Goal: Information Seeking & Learning: Learn about a topic

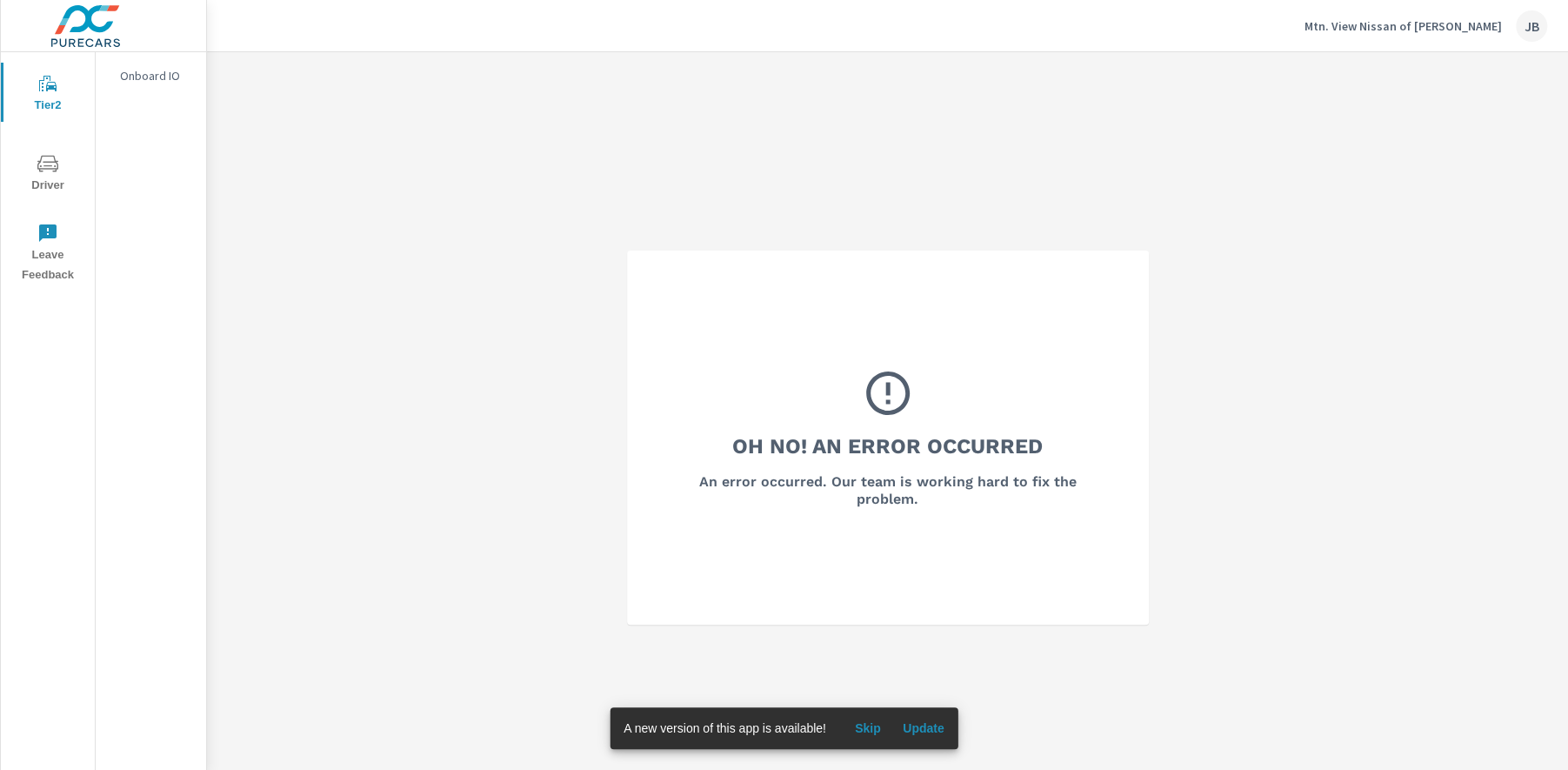
click at [1387, 29] on p "Mtn. View Nissan of Dalton" at bounding box center [1403, 27] width 198 height 16
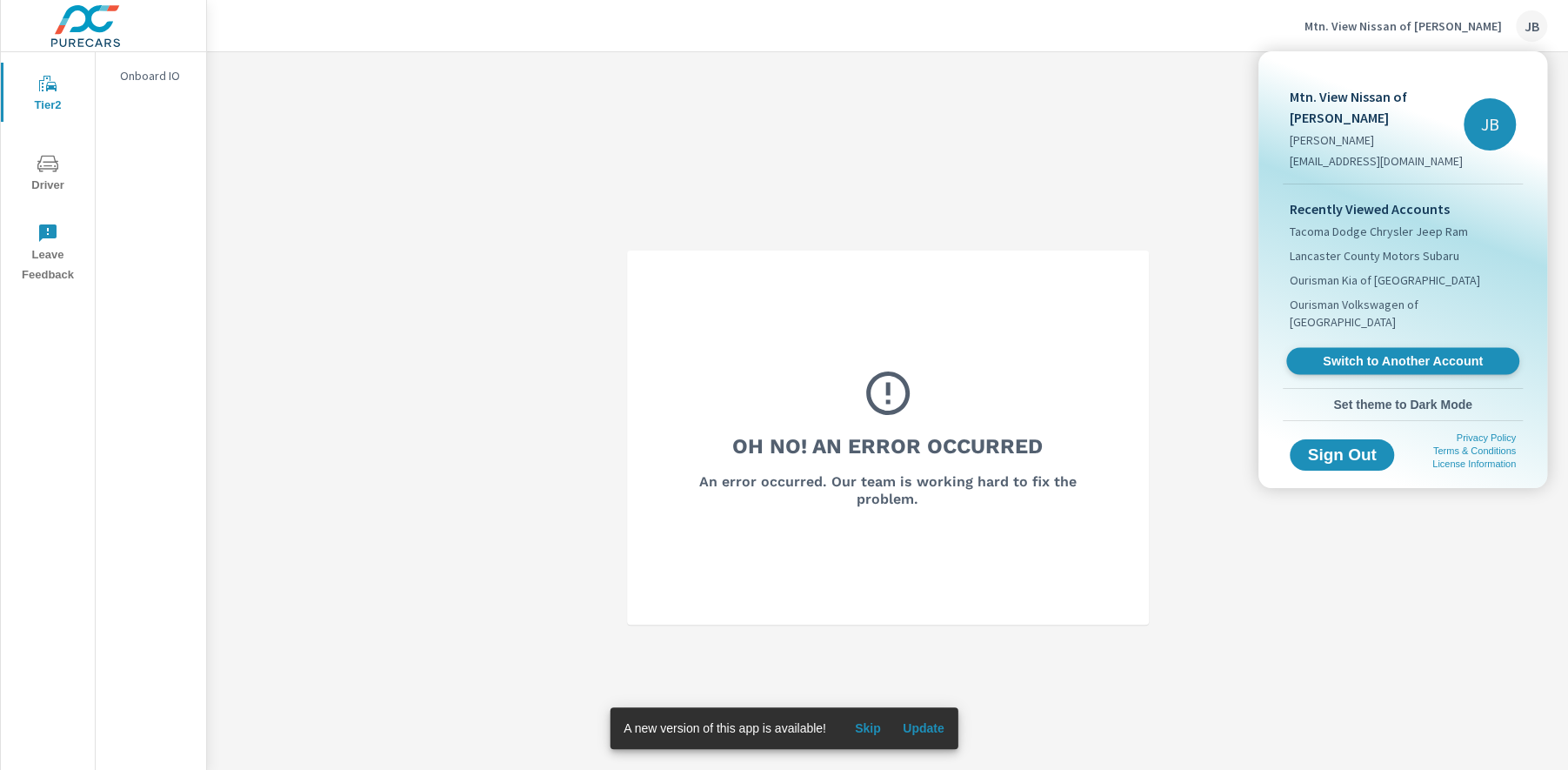
click at [1364, 353] on span "Switch to Another Account" at bounding box center [1402, 361] width 213 height 17
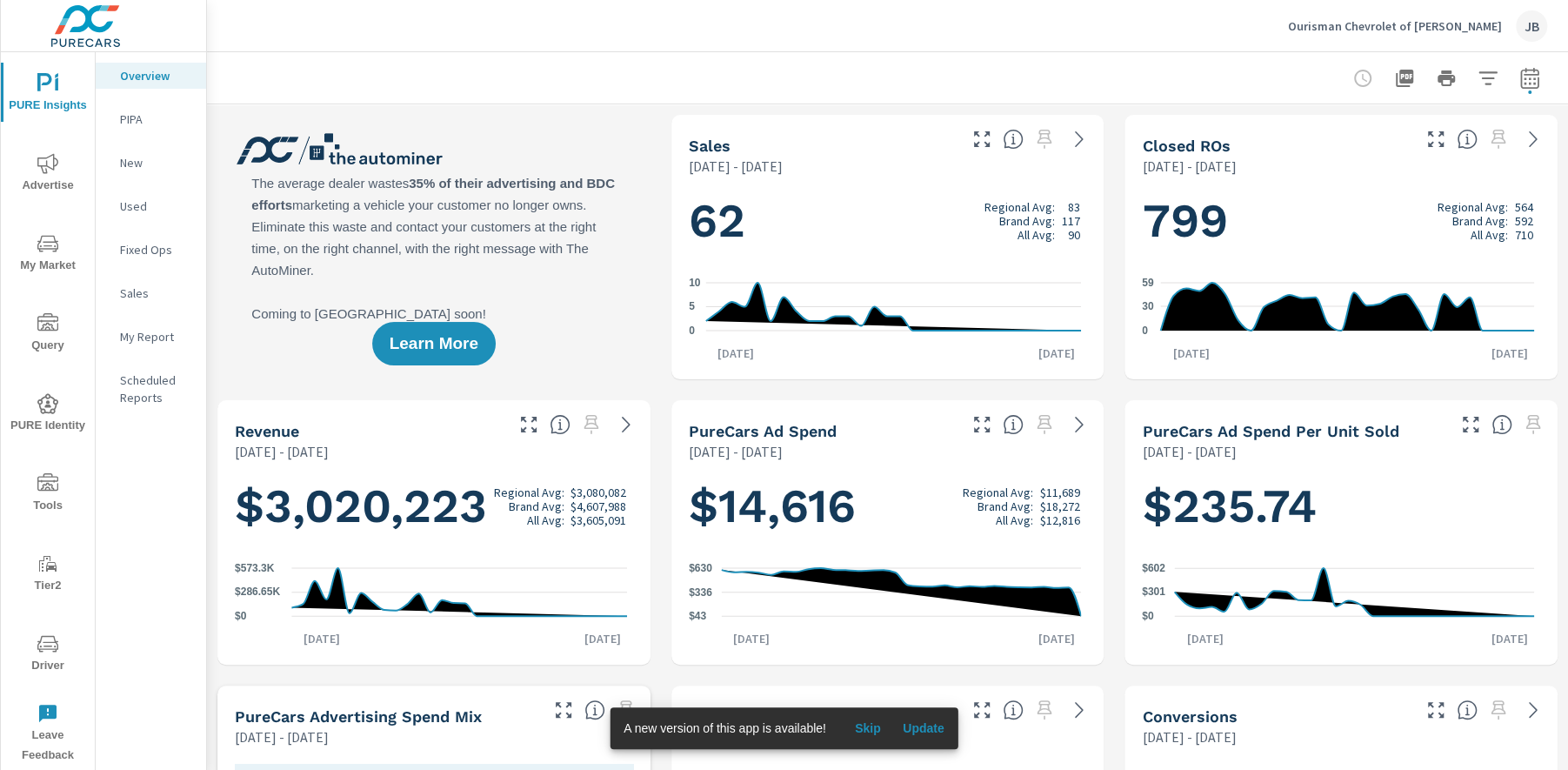
scroll to position [1, 0]
click at [53, 174] on span "Advertise" at bounding box center [48, 174] width 84 height 43
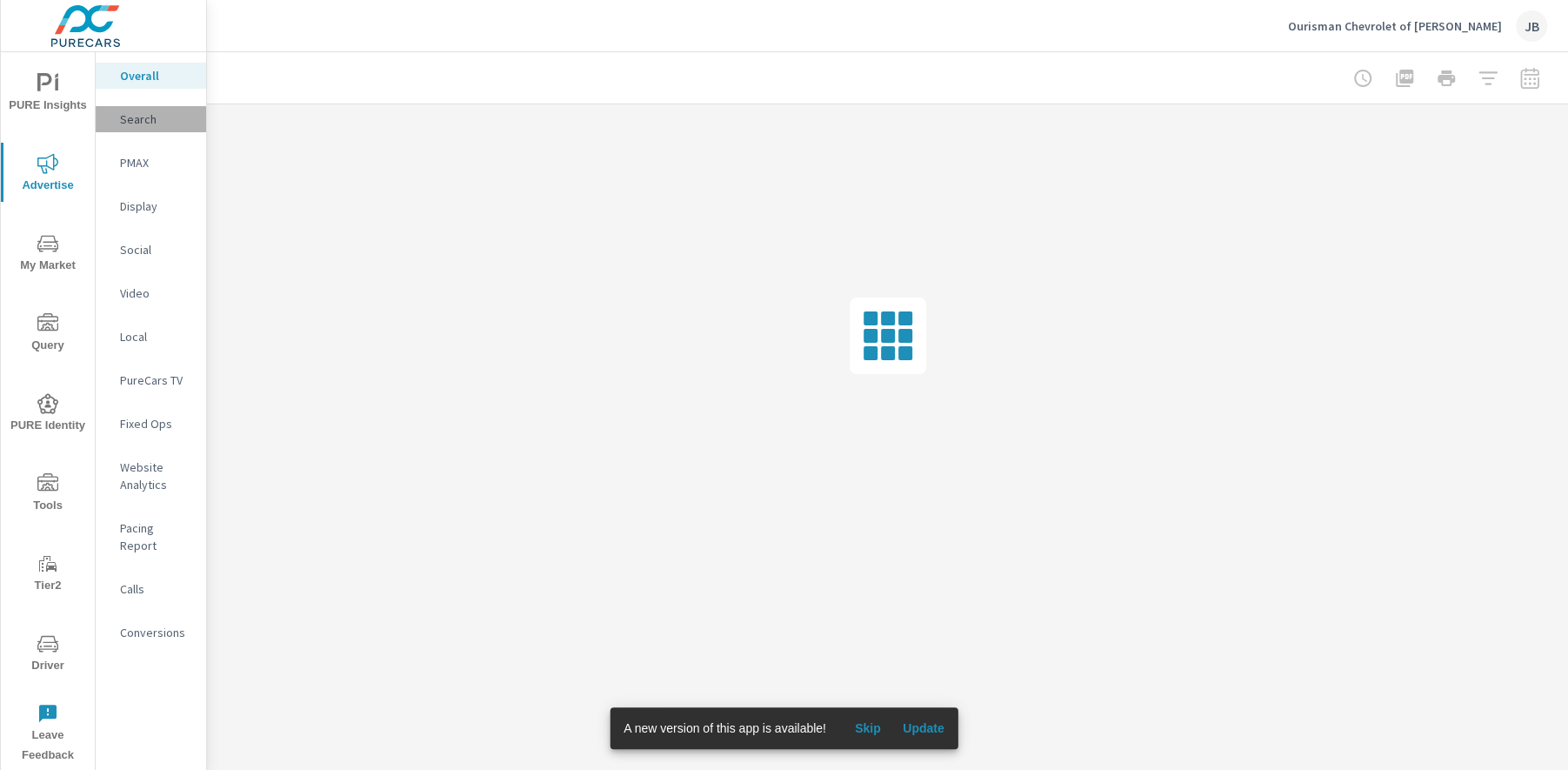
click at [144, 119] on p "Search" at bounding box center [156, 119] width 72 height 18
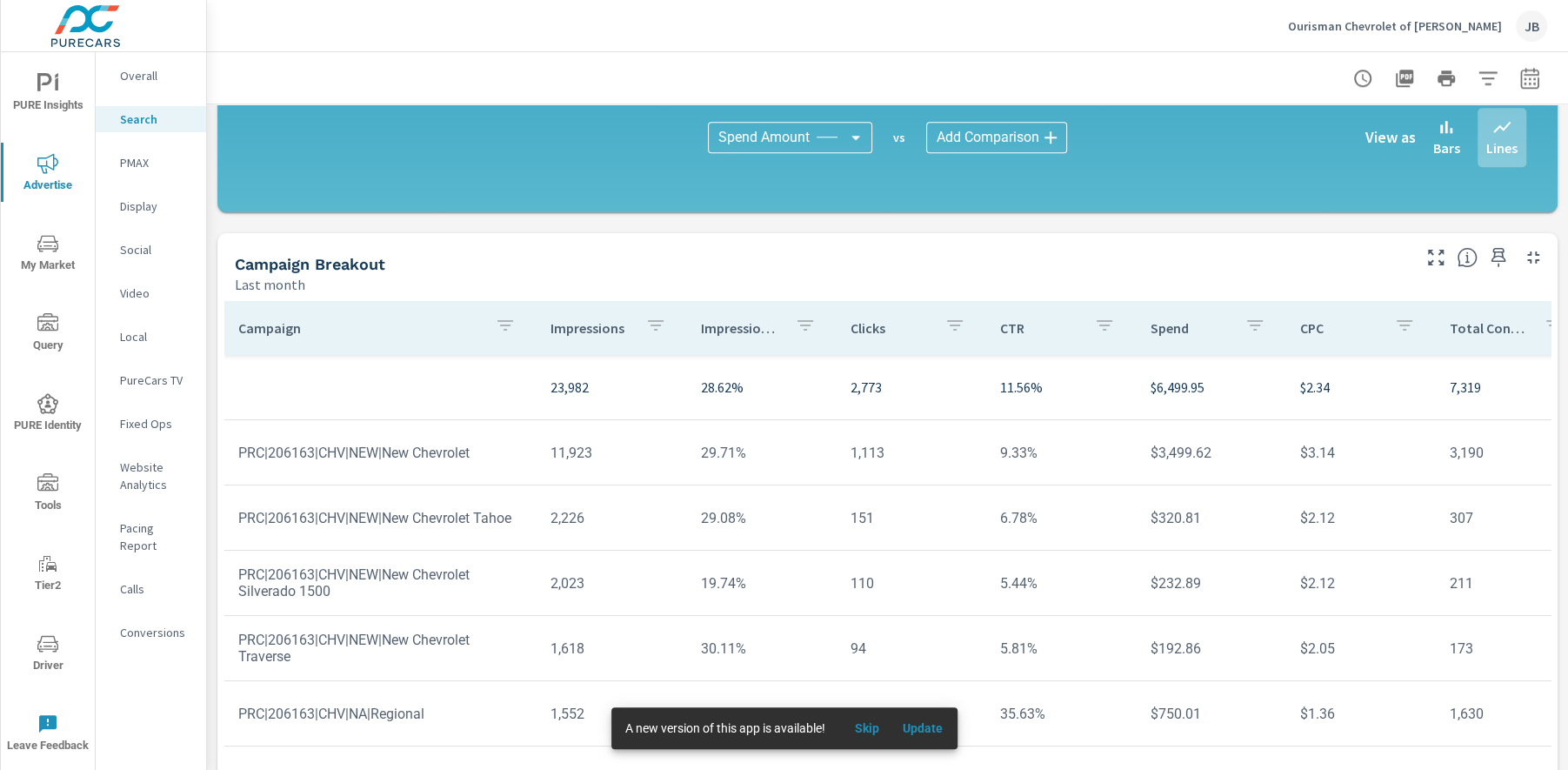
scroll to position [1188, 0]
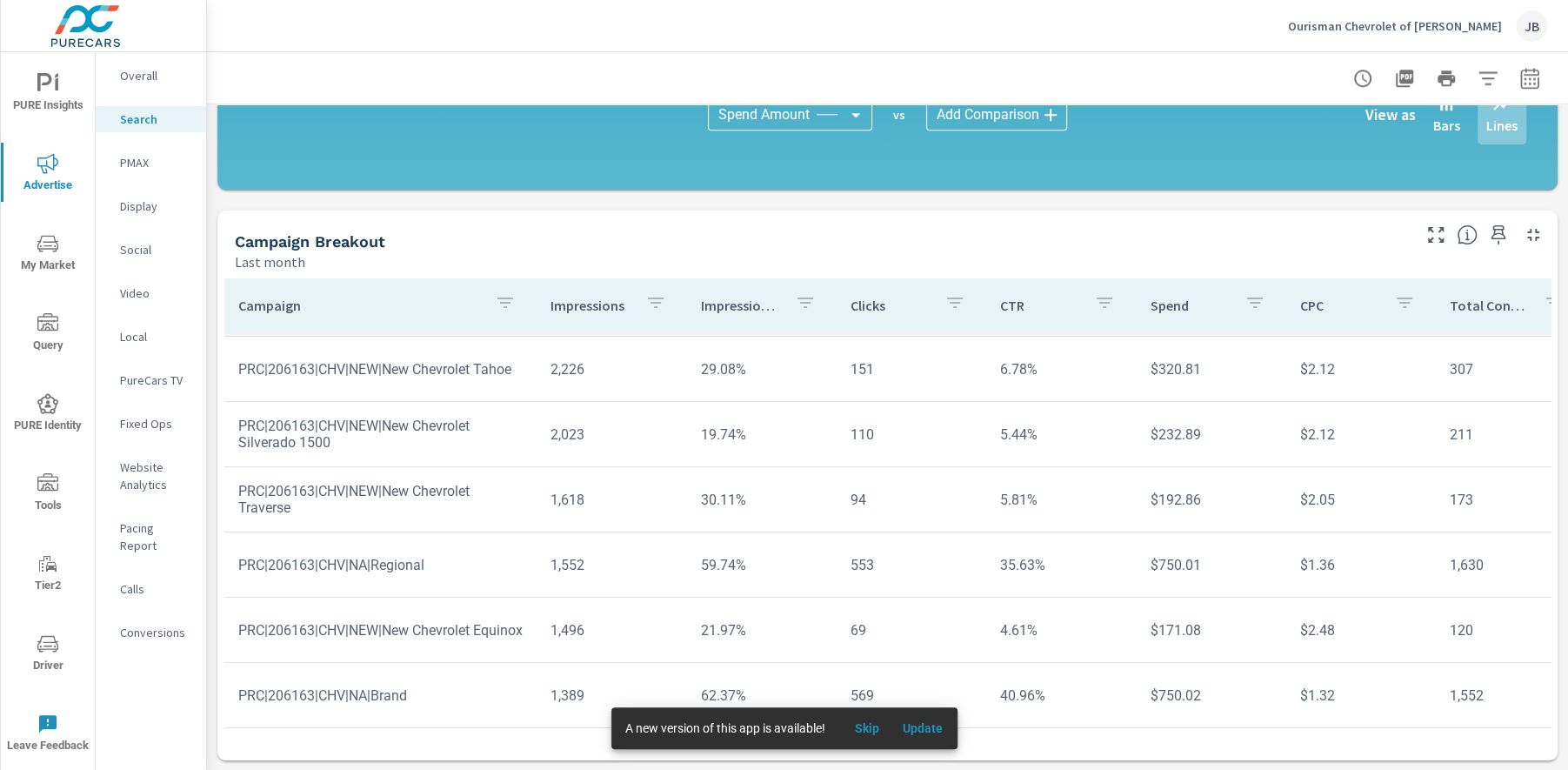
scroll to position [134, 0]
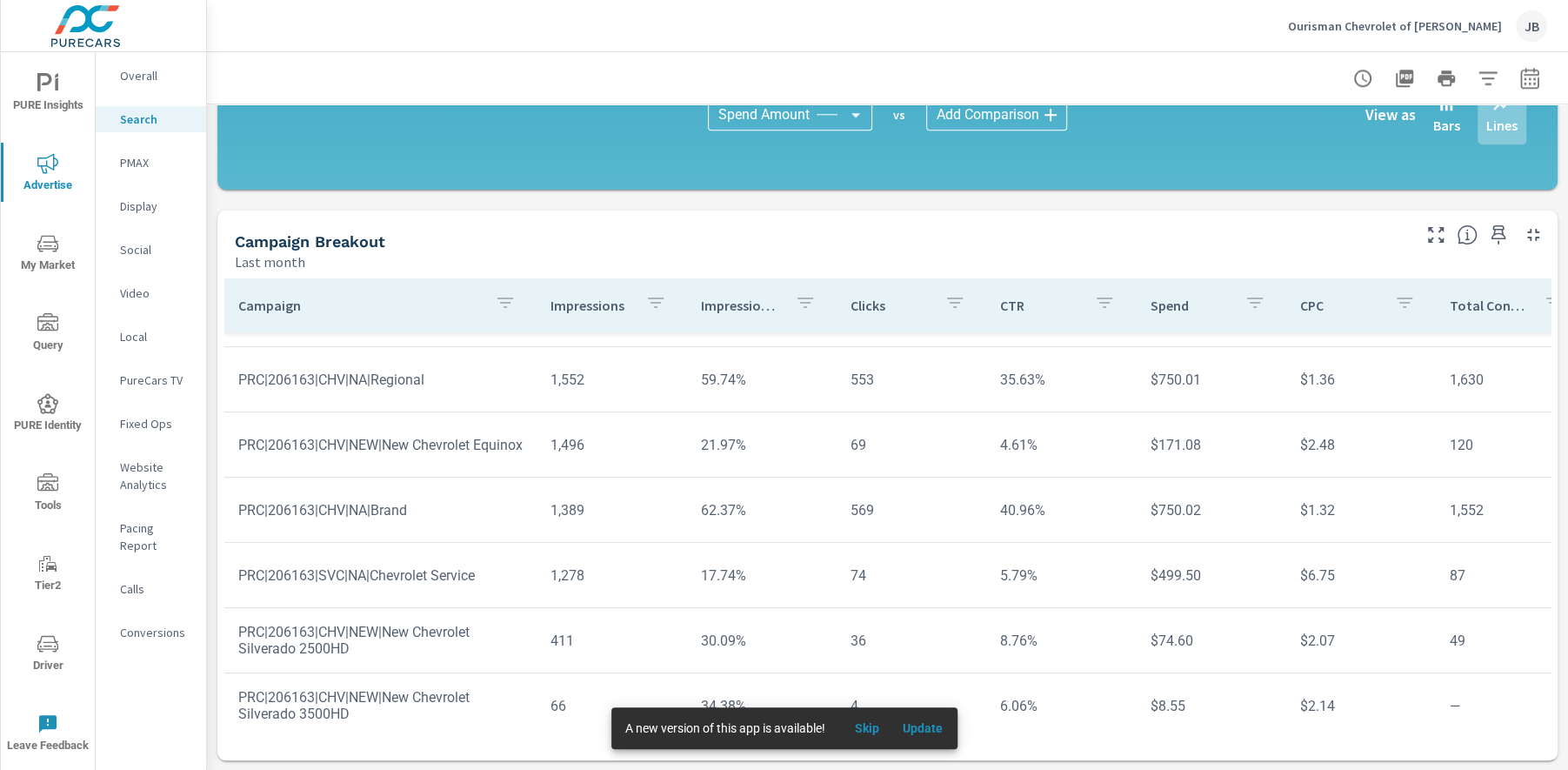
scroll to position [323, 0]
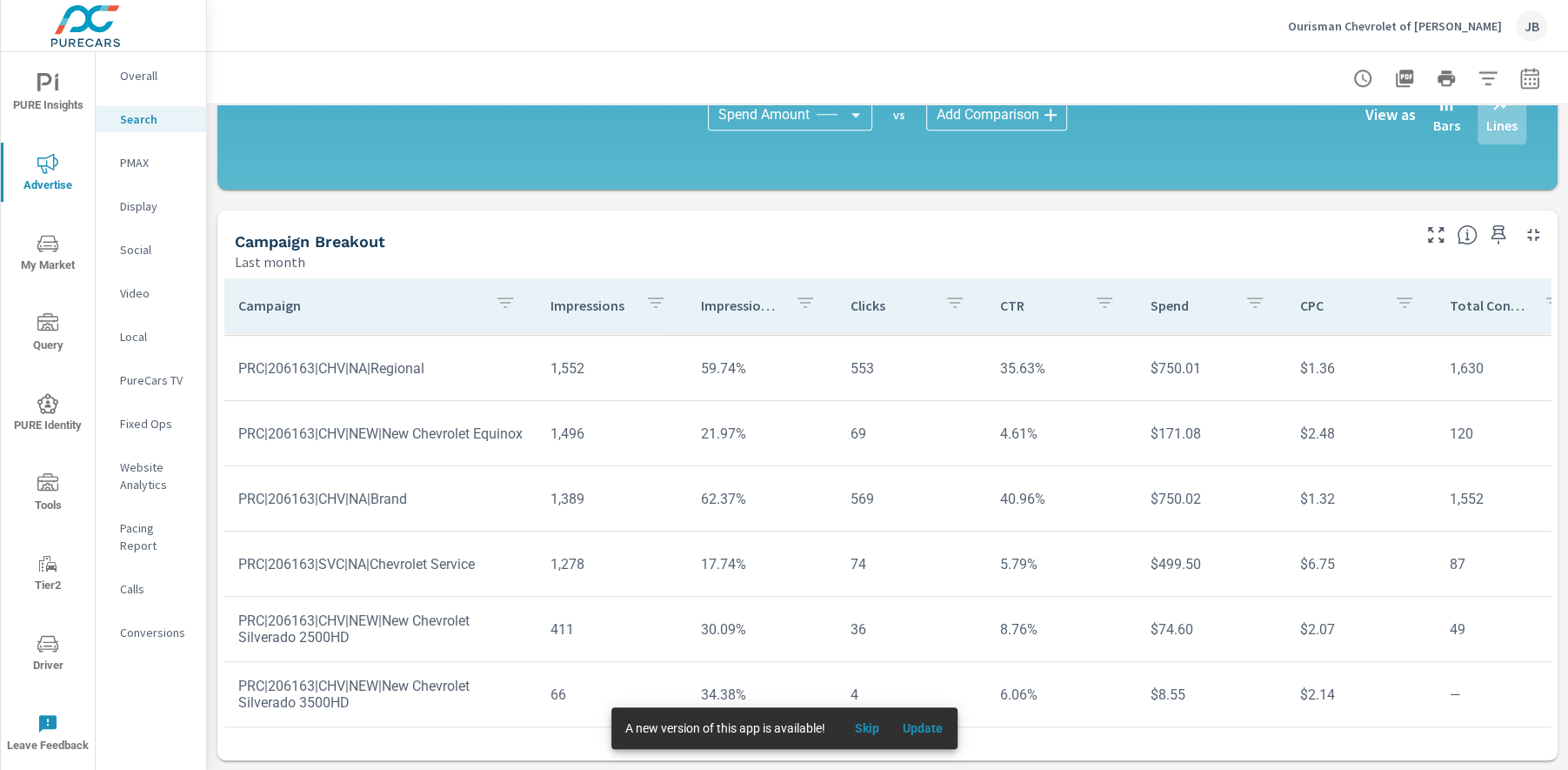
scroll to position [340, 0]
click at [126, 158] on p "PMAX" at bounding box center [156, 163] width 72 height 18
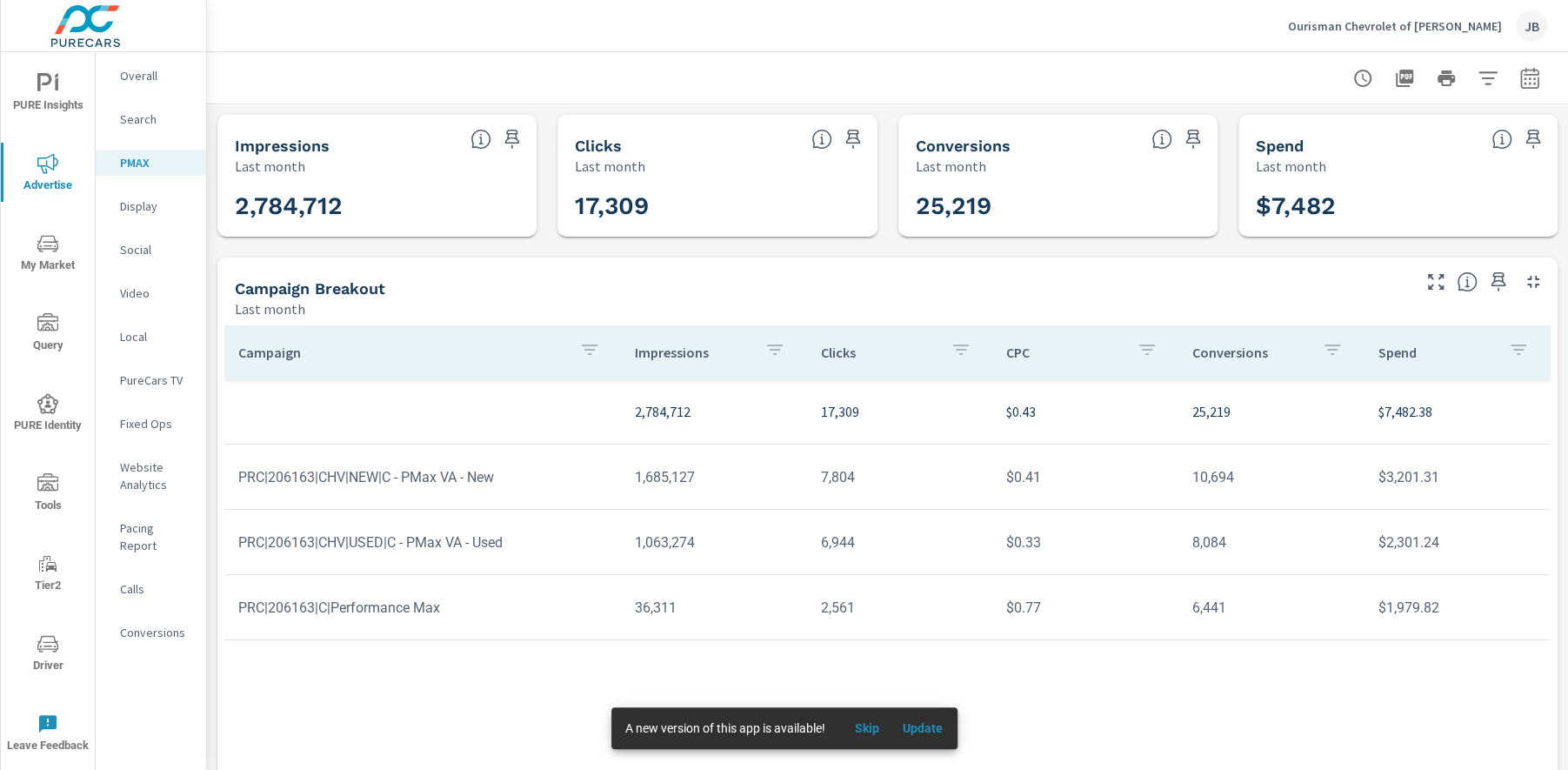
click at [148, 248] on p "Social" at bounding box center [156, 250] width 72 height 18
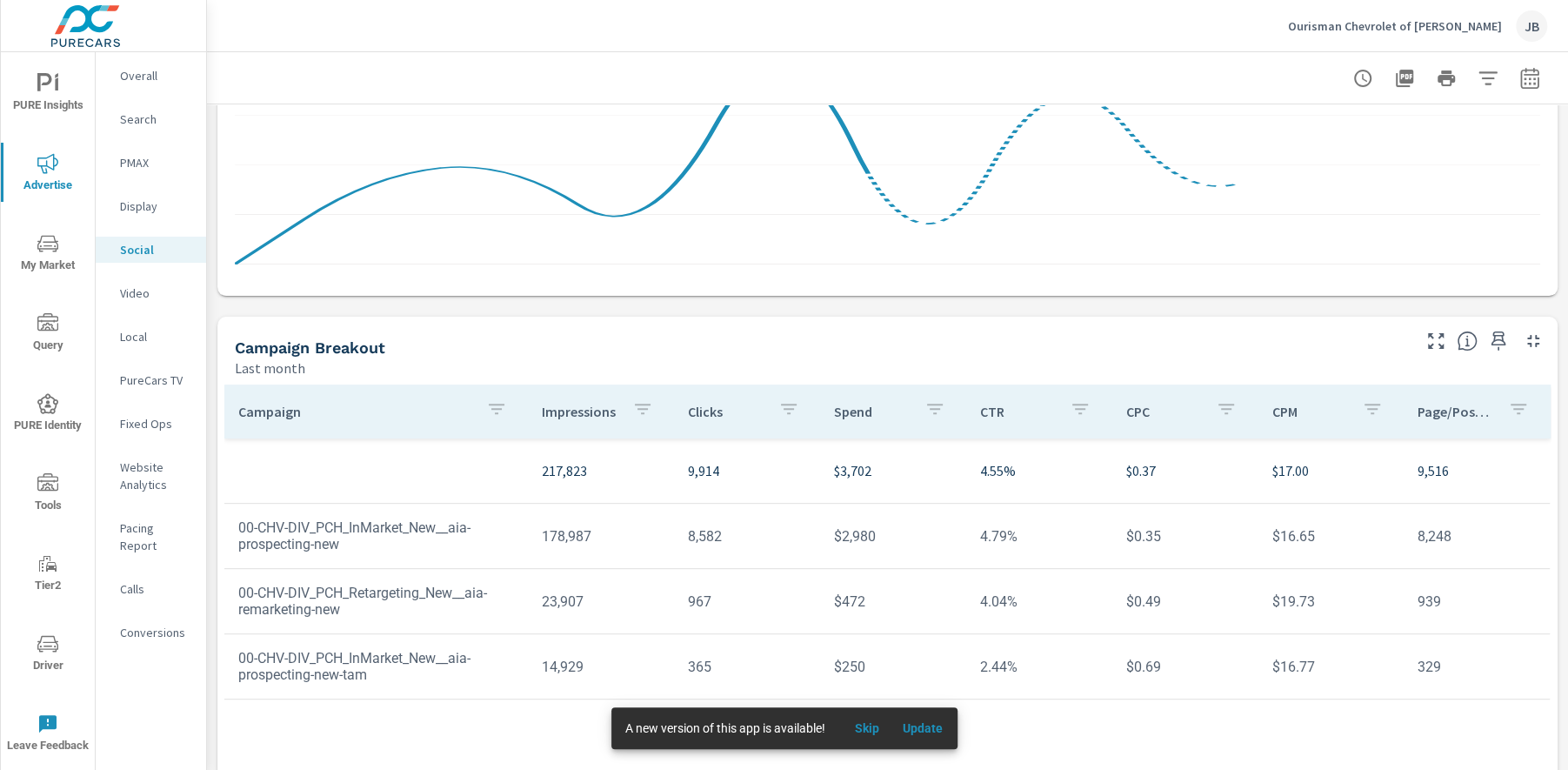
scroll to position [403, 0]
